Goal: Check status: Check status

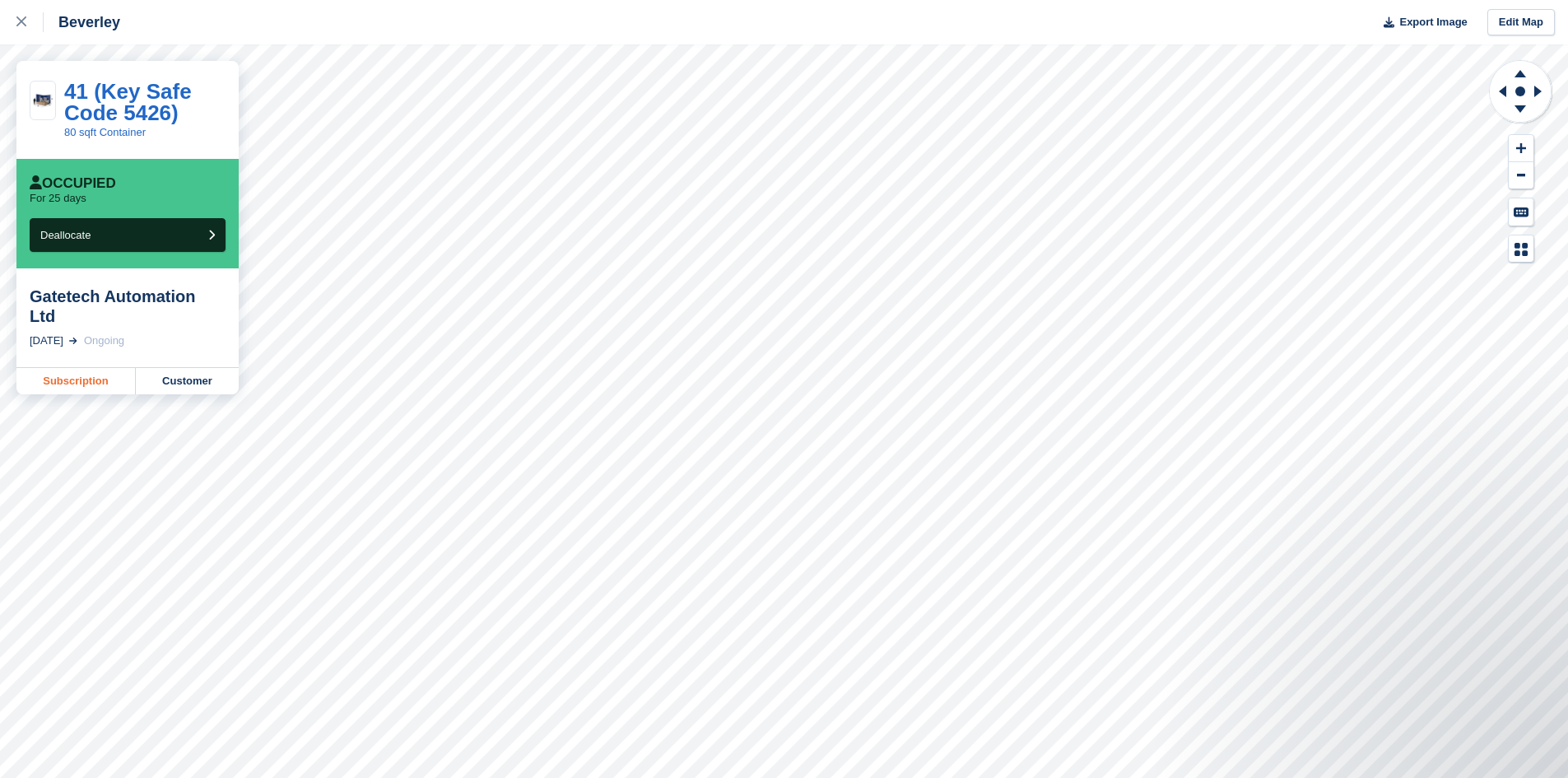
click at [82, 368] on link "Subscription" at bounding box center [76, 381] width 120 height 26
click at [19, 23] on icon at bounding box center [21, 21] width 10 height 10
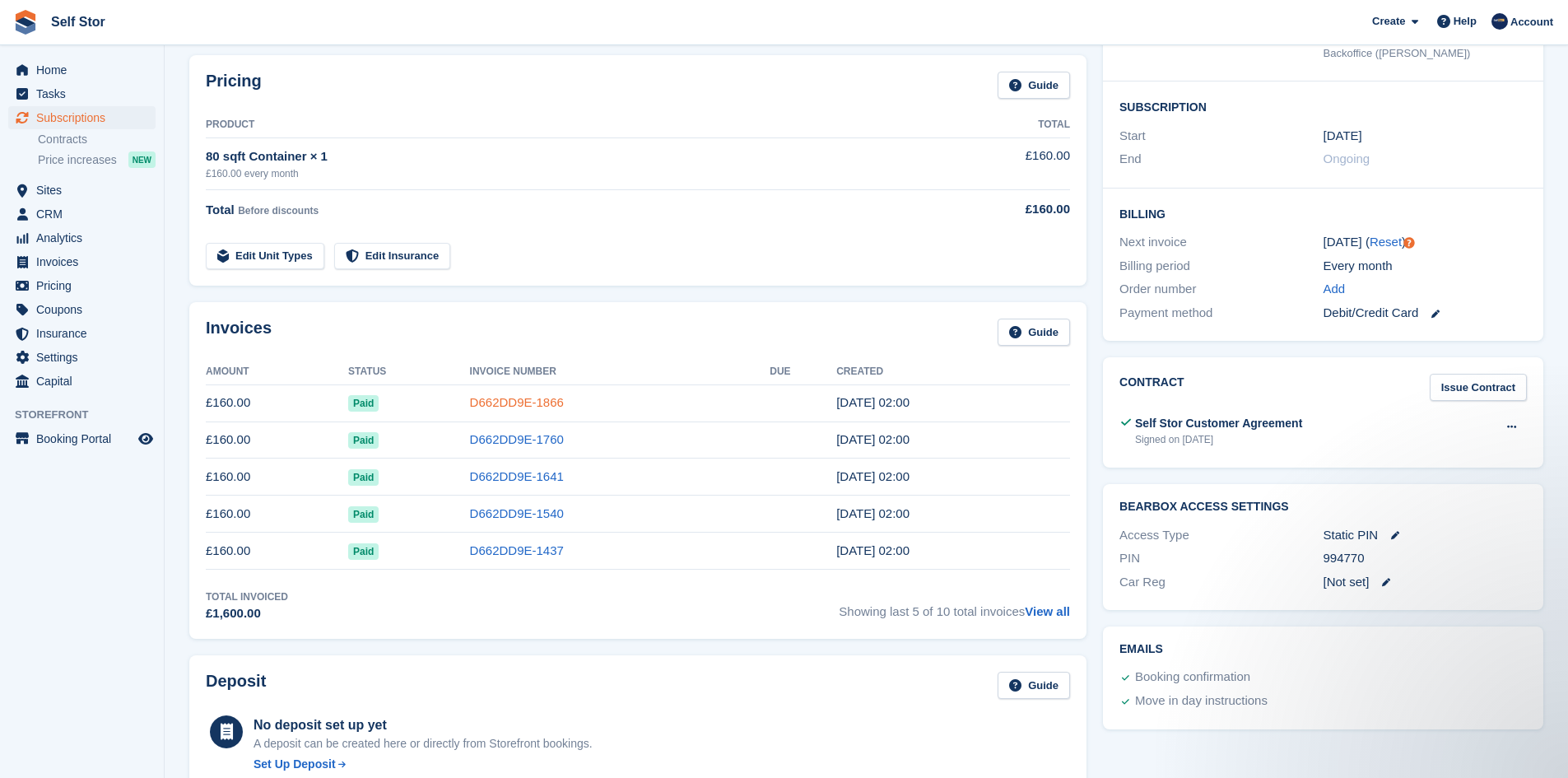
click at [525, 403] on link "D662DD9E-1866" at bounding box center [517, 402] width 94 height 14
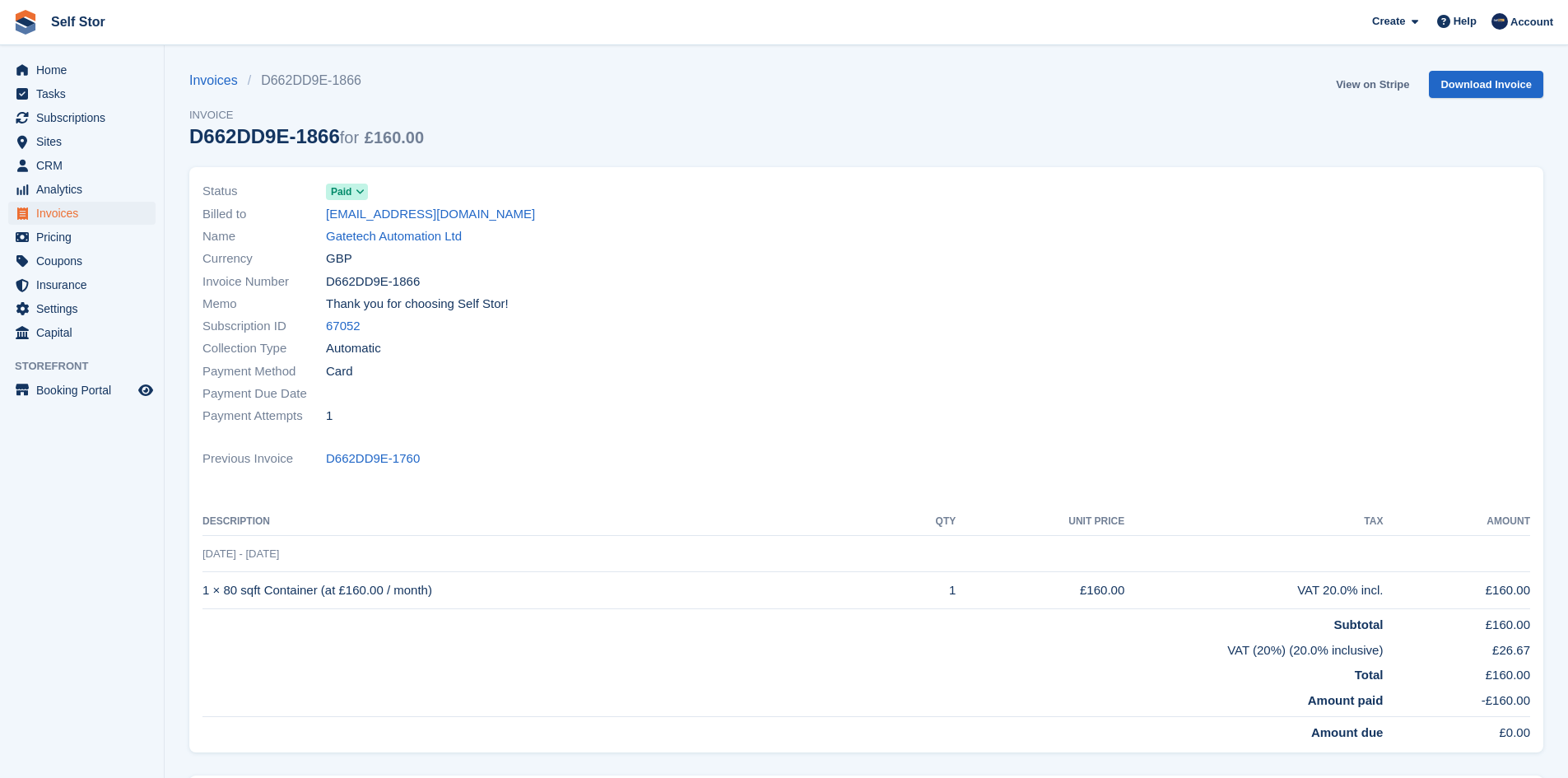
click at [1382, 85] on link "View on Stripe" at bounding box center [1373, 84] width 87 height 27
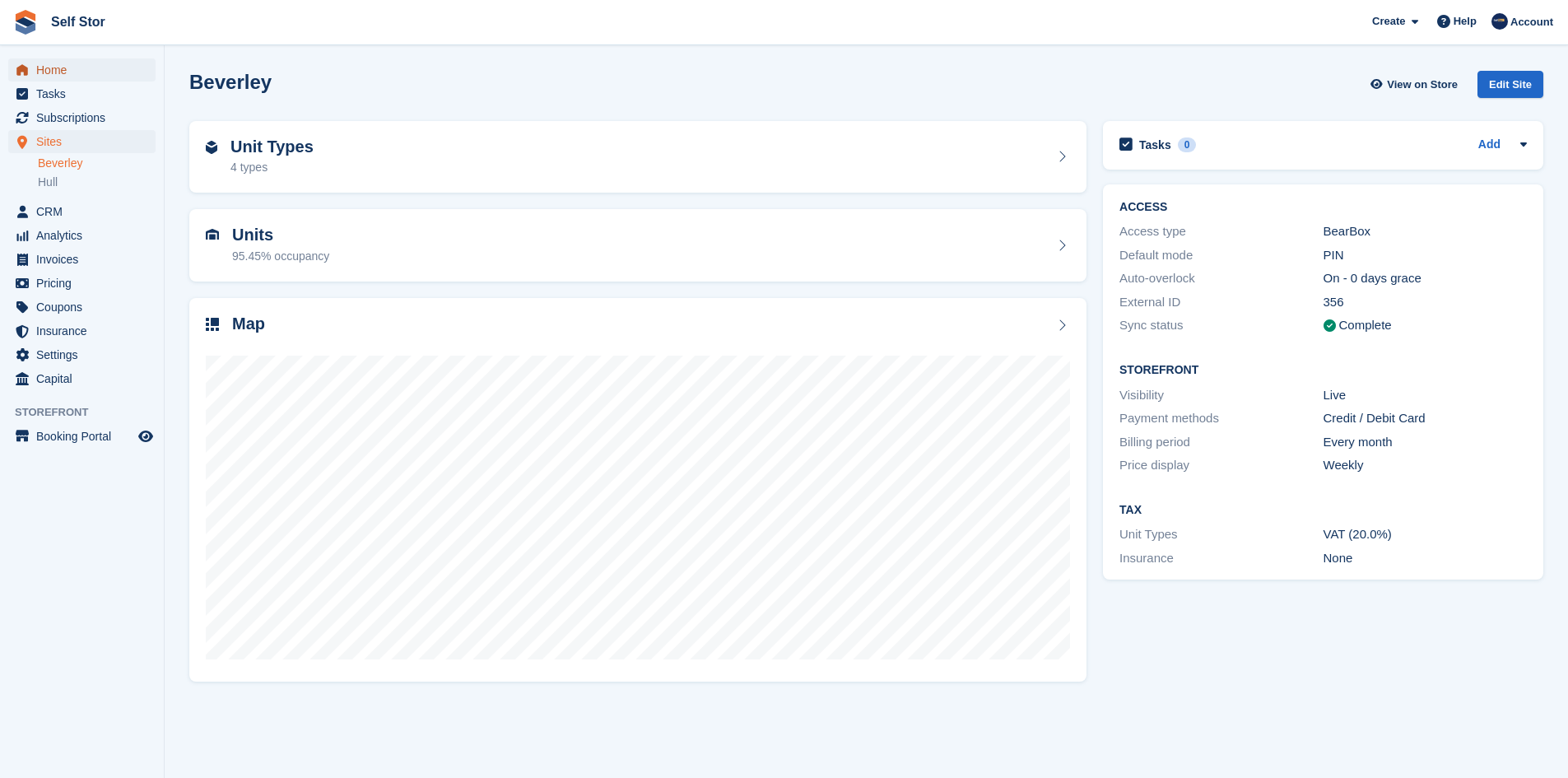
click at [52, 71] on span "Home" at bounding box center [86, 70] width 98 height 23
